Goal: Transaction & Acquisition: Book appointment/travel/reservation

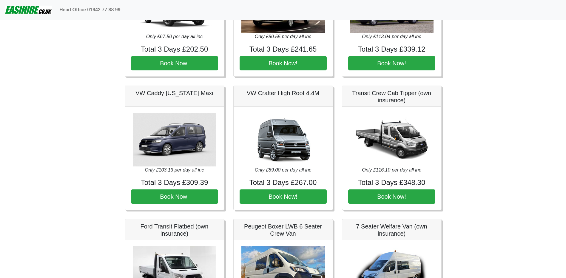
scroll to position [358, 0]
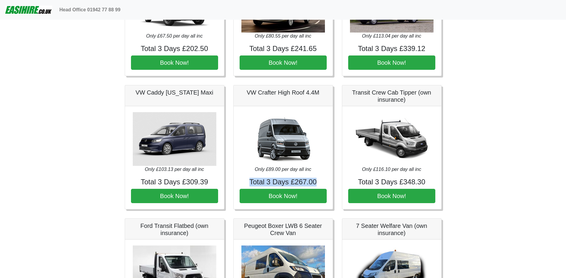
drag, startPoint x: 321, startPoint y: 184, endPoint x: 229, endPoint y: 180, distance: 92.2
click at [229, 180] on div "VW Crafter High Roof 4.4M Only £89.00 per day all inc Total 3 Days £267.00 Book…" at bounding box center [283, 147] width 109 height 124
drag, startPoint x: 229, startPoint y: 180, endPoint x: 252, endPoint y: 114, distance: 70.3
click at [252, 114] on img at bounding box center [283, 139] width 84 height 54
drag, startPoint x: 442, startPoint y: 164, endPoint x: 323, endPoint y: 291, distance: 173.9
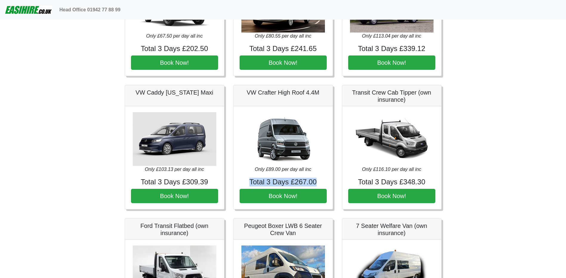
click at [481, 160] on body "Head Office 01942 77 88 99 Easirent Car & Van Hire Quotations from Jaybank Leis…" at bounding box center [283, 206] width 566 height 1128
click at [482, 160] on body "Head Office 01942 77 88 99 Easirent Car & Van Hire Quotations from Jaybank Leis…" at bounding box center [283, 206] width 566 height 1128
click at [323, 278] on html "Head Office 01942 77 88 99 Easirent Car & Van Hire Quotations from Jaybank Leis…" at bounding box center [283, 206] width 566 height 1128
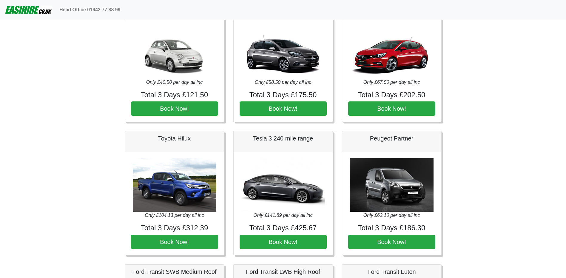
scroll to position [0, 0]
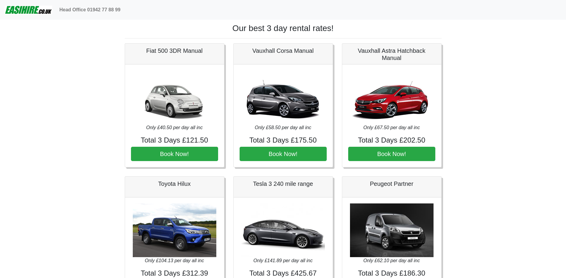
click at [26, 12] on img at bounding box center [28, 10] width 47 height 12
click at [30, 11] on img at bounding box center [28, 10] width 47 height 12
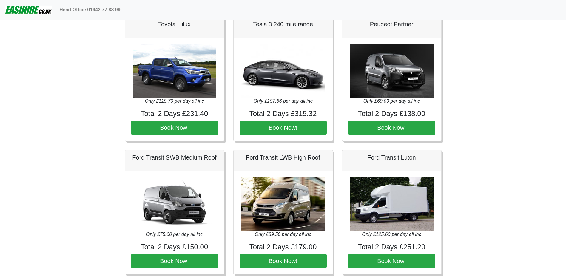
scroll to position [149, 0]
